Goal: Transaction & Acquisition: Obtain resource

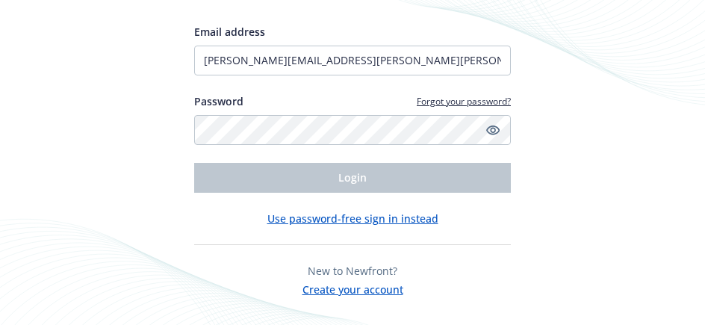
click at [473, 102] on link "Forgot your password?" at bounding box center [464, 101] width 94 height 13
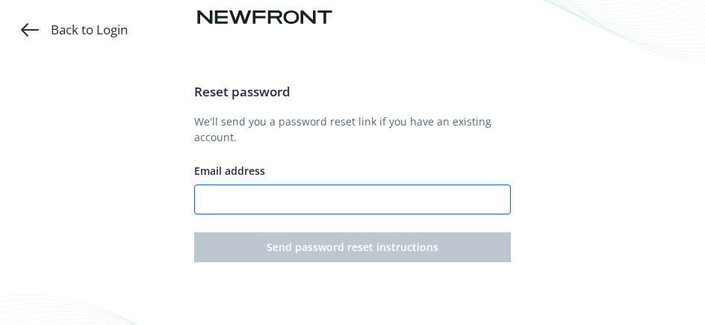
click at [428, 202] on input "Email address" at bounding box center [352, 199] width 317 height 30
type input "Linda.Rudolph@siegfried-amp.com"
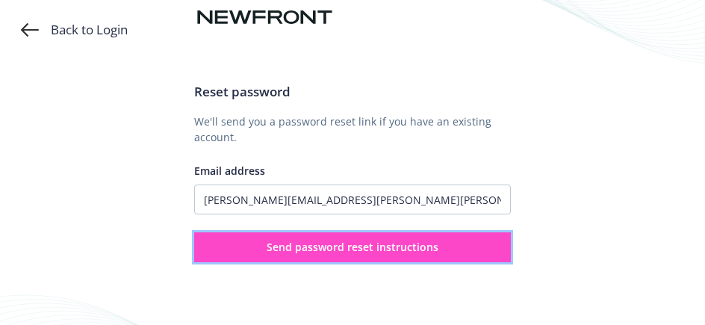
click at [367, 243] on span "Send password reset instructions" at bounding box center [353, 247] width 172 height 14
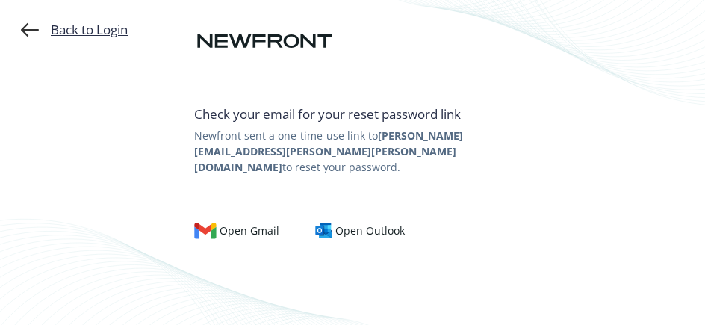
click at [72, 36] on div "Back to Login" at bounding box center [74, 30] width 107 height 18
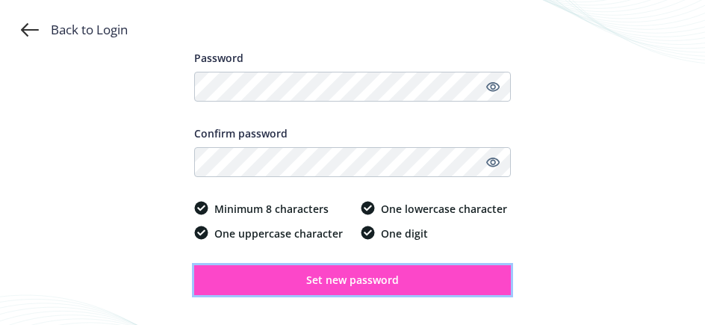
click at [356, 279] on span "Set new password" at bounding box center [352, 280] width 93 height 14
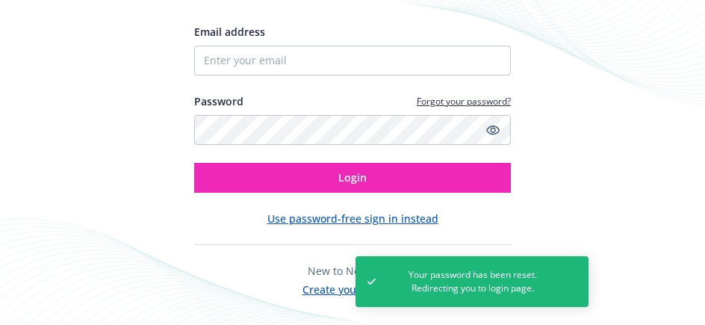
click at [491, 279] on span "Your password has been reset. Redirecting you to login page." at bounding box center [473, 281] width 171 height 27
click at [463, 288] on span "Your password has been reset. Redirecting you to login page." at bounding box center [473, 281] width 171 height 27
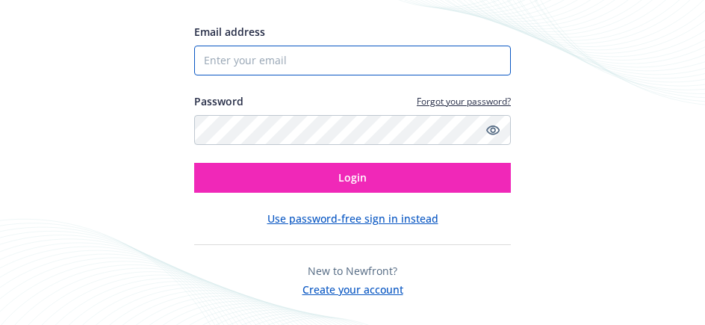
click at [338, 61] on input "Email address" at bounding box center [352, 61] width 317 height 30
type input "[PERSON_NAME][EMAIL_ADDRESS][PERSON_NAME][PERSON_NAME][DOMAIN_NAME]"
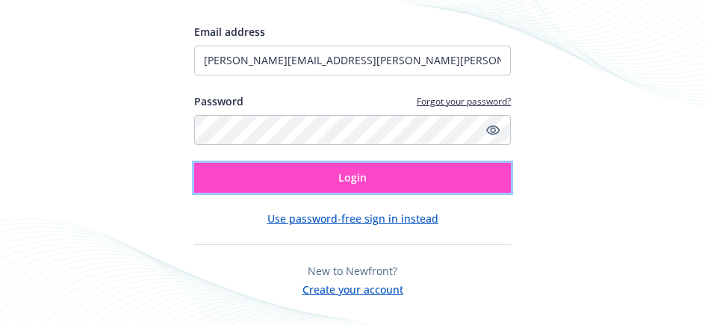
click at [341, 180] on span "Login" at bounding box center [352, 177] width 28 height 14
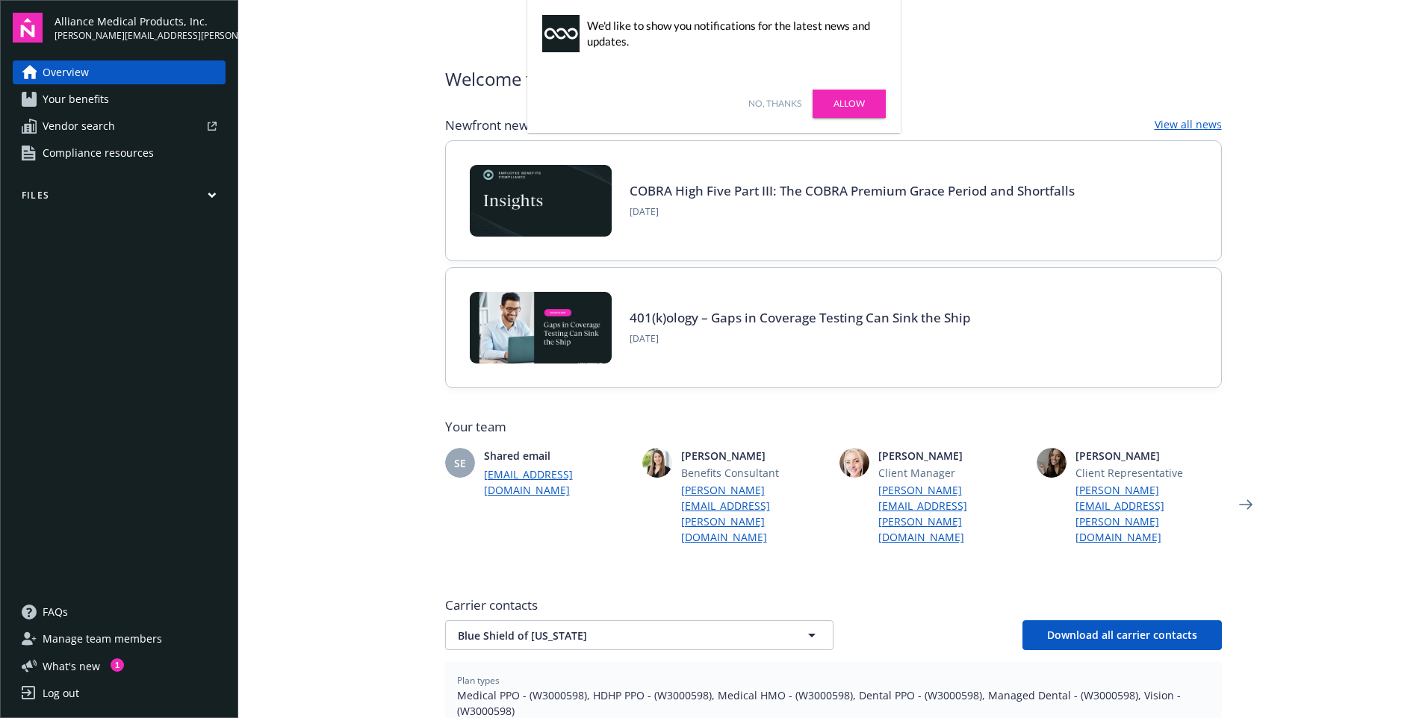
click at [704, 104] on link "Allow" at bounding box center [849, 104] width 73 height 28
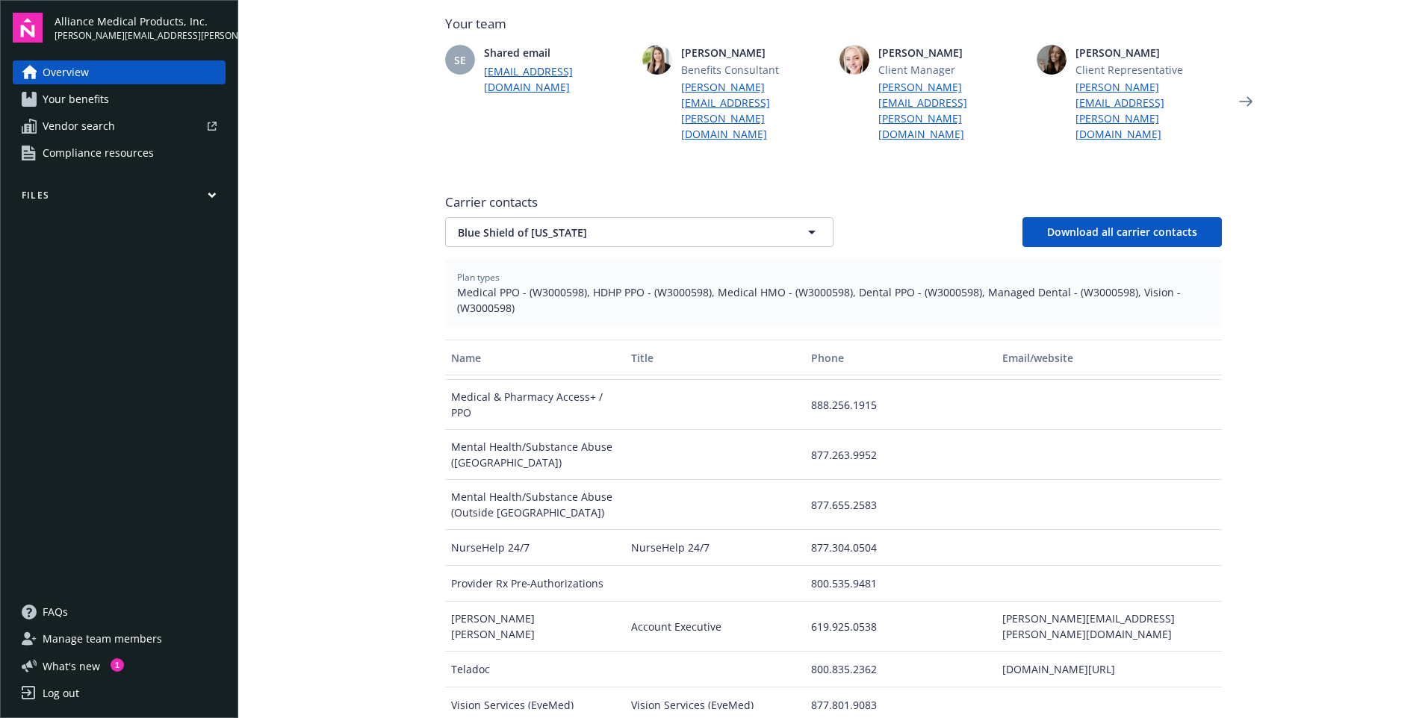
scroll to position [516, 0]
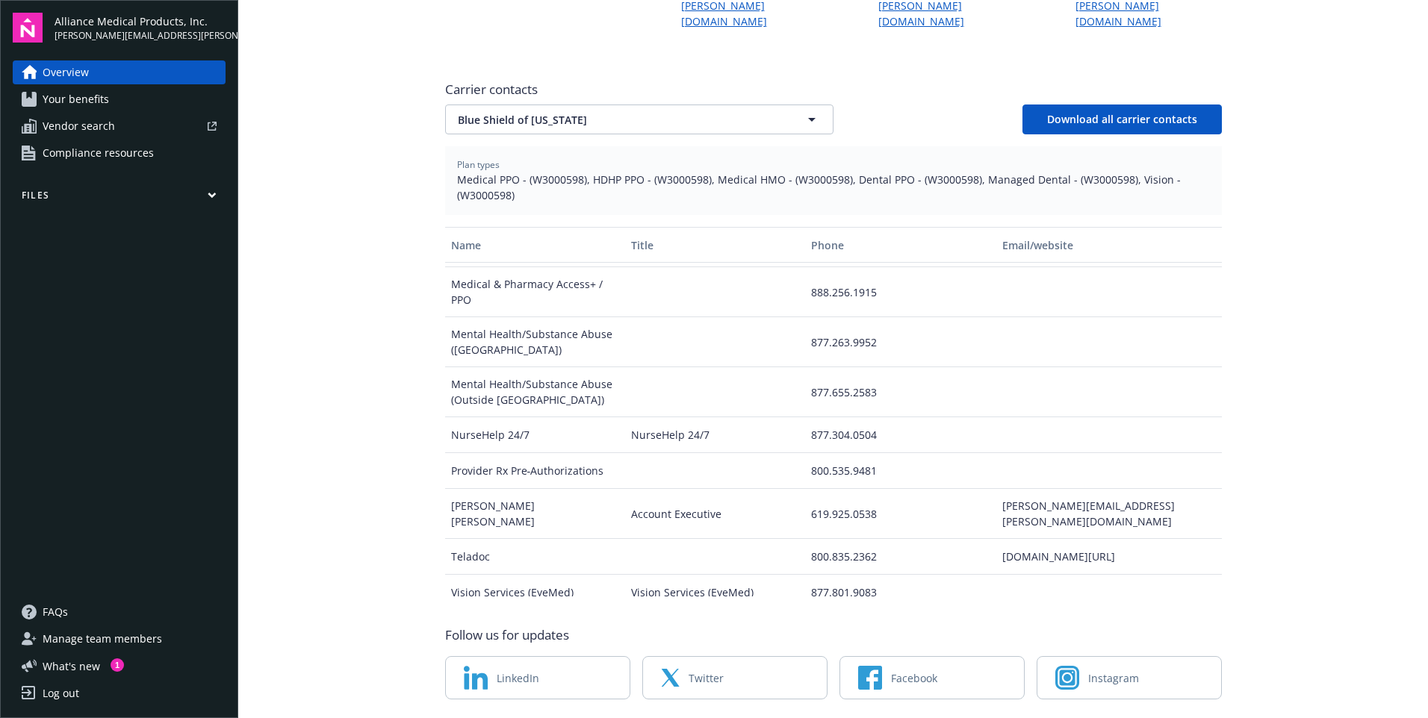
click at [216, 196] on icon "button" at bounding box center [212, 195] width 9 height 7
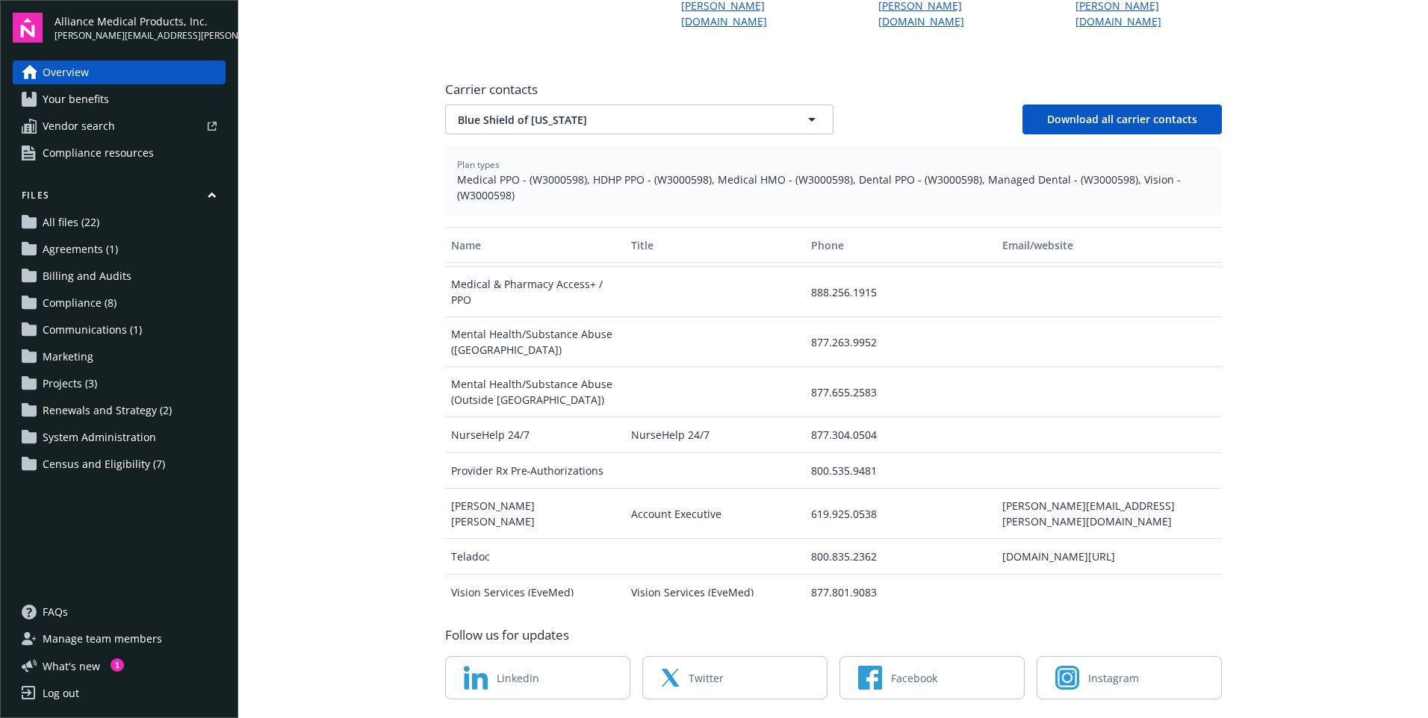
click at [79, 221] on span "All files (22)" at bounding box center [71, 223] width 57 height 24
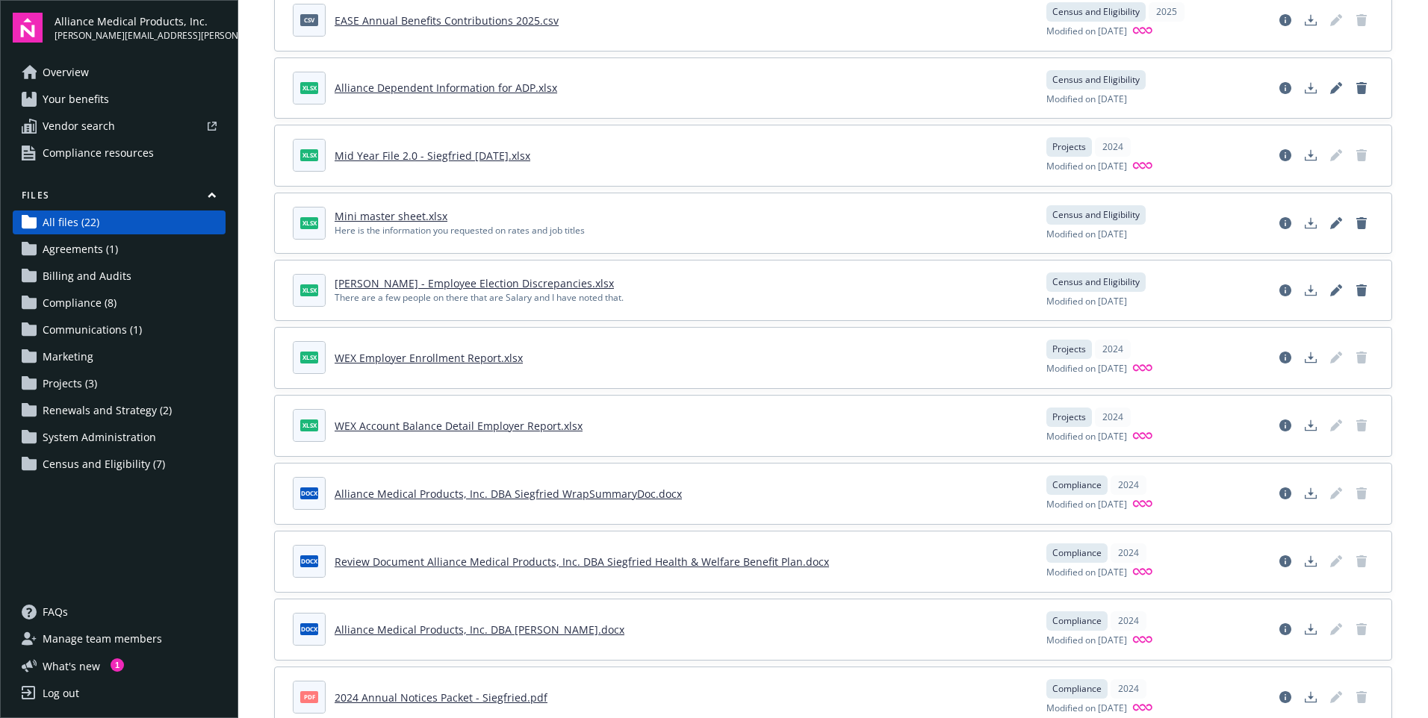
scroll to position [482, 0]
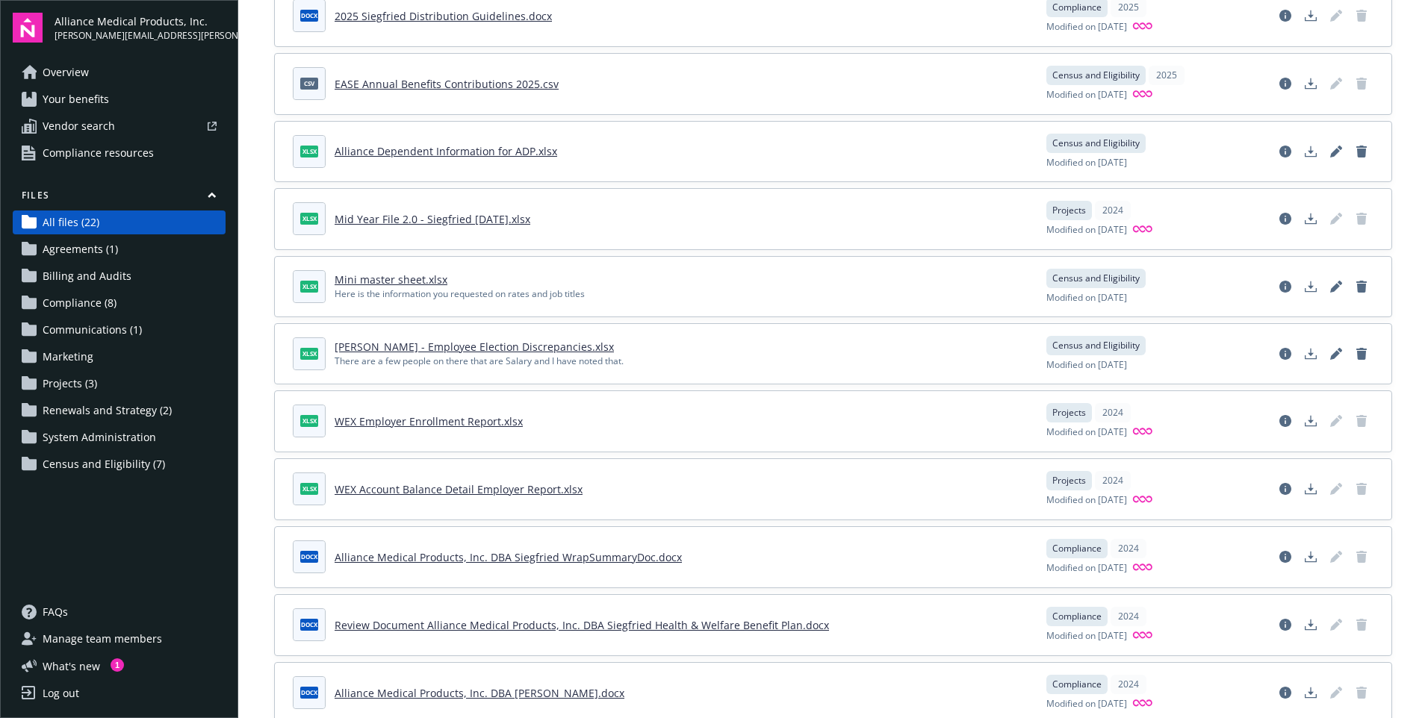
click at [503, 84] on link "EASE Annual Benefits Contributions 2025.csv" at bounding box center [447, 84] width 224 height 14
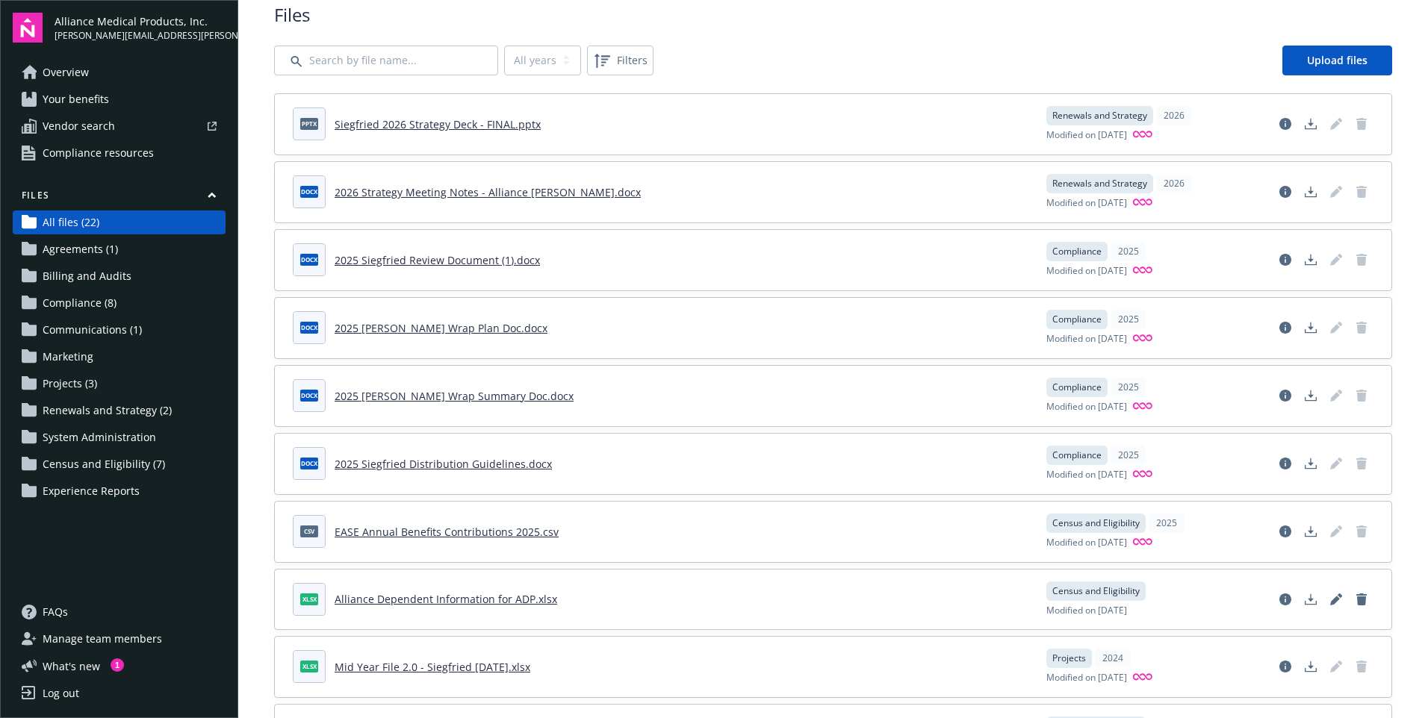
scroll to position [0, 0]
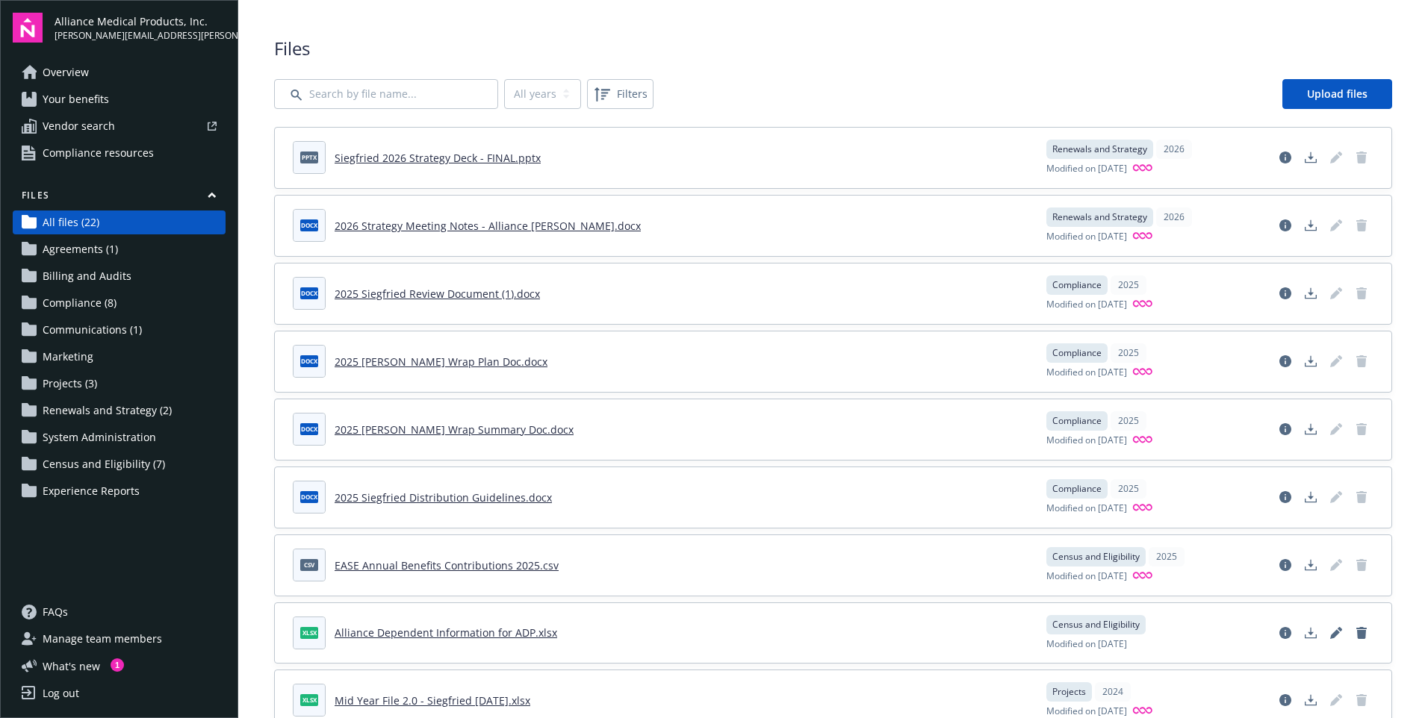
click at [61, 324] on div "Log out" at bounding box center [61, 694] width 37 height 24
